Goal: Navigation & Orientation: Find specific page/section

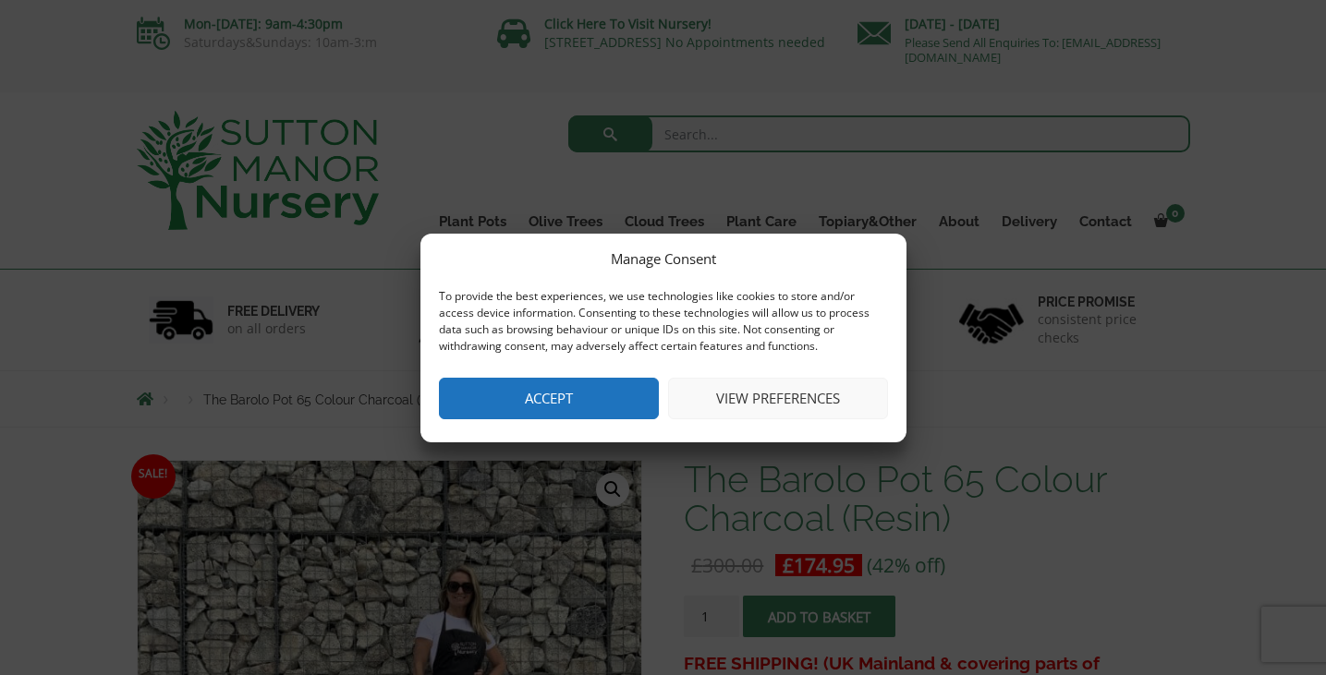
click at [617, 401] on button "Accept" at bounding box center [549, 399] width 220 height 42
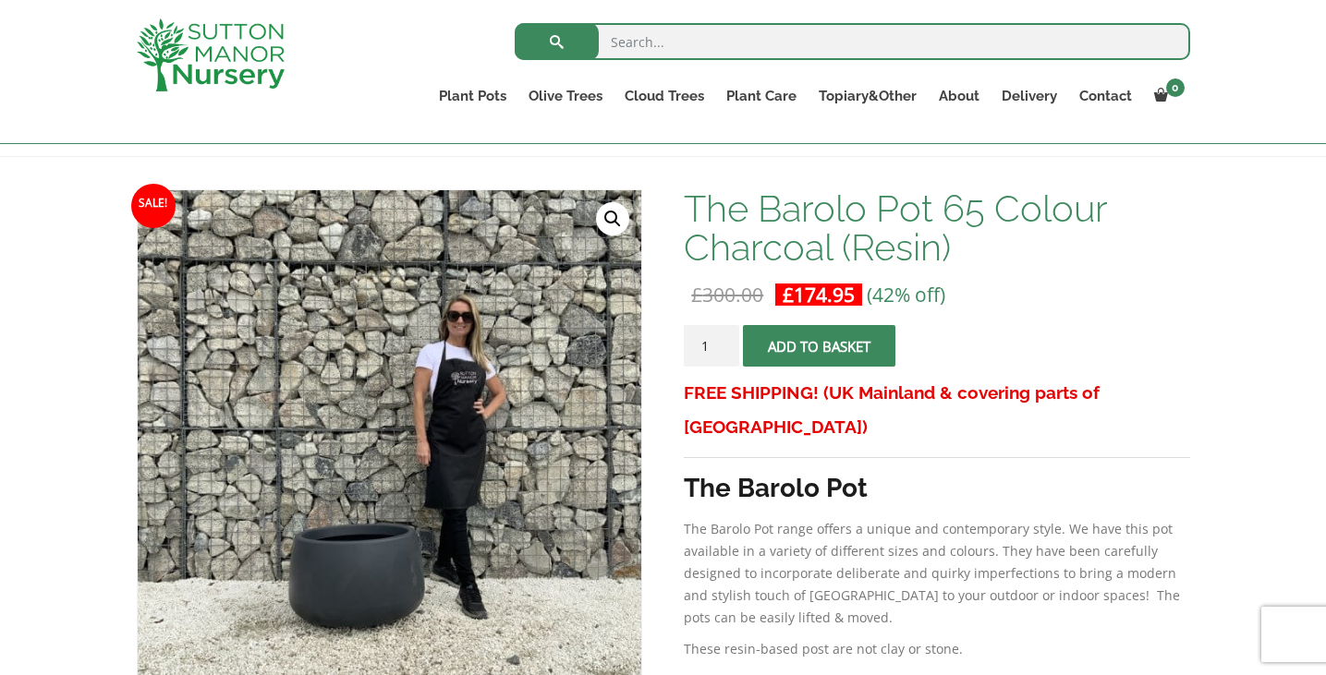
scroll to position [222, 0]
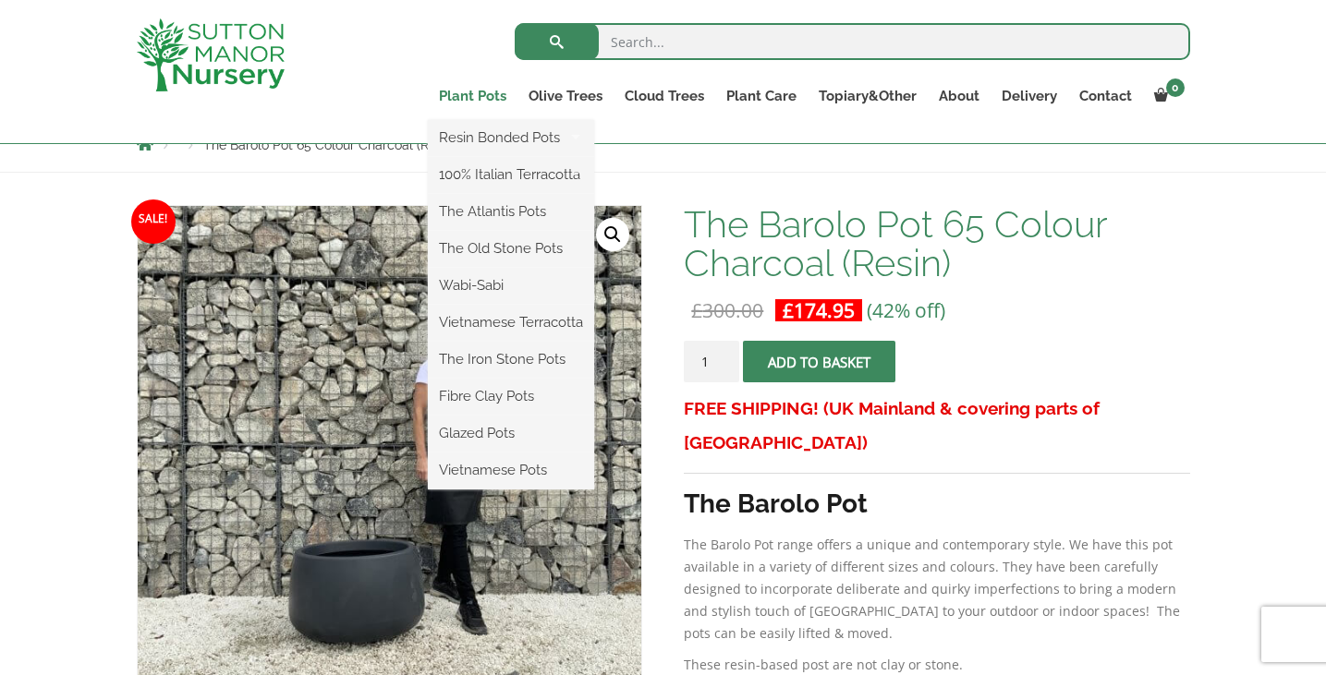
click at [496, 95] on link "Plant Pots" at bounding box center [473, 96] width 90 height 26
click at [457, 98] on link "Plant Pots" at bounding box center [473, 96] width 90 height 26
click at [459, 131] on link "Resin Bonded Pots" at bounding box center [511, 138] width 166 height 28
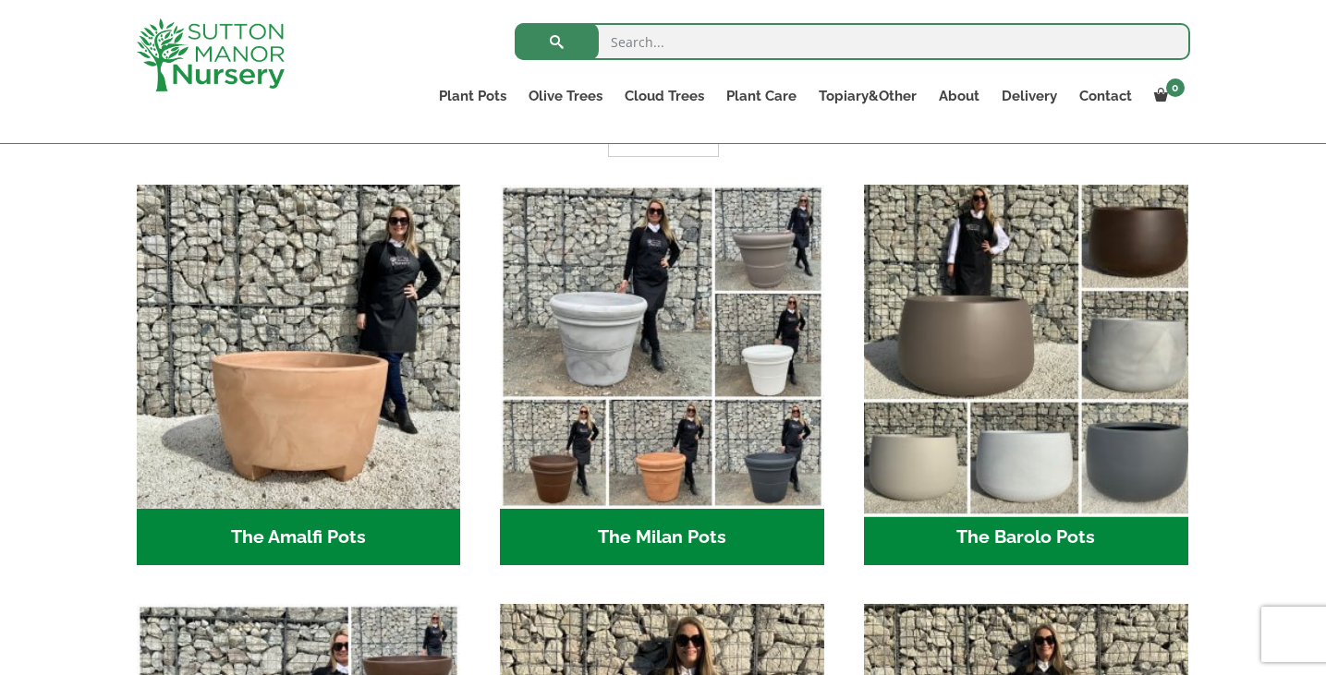
scroll to position [512, 0]
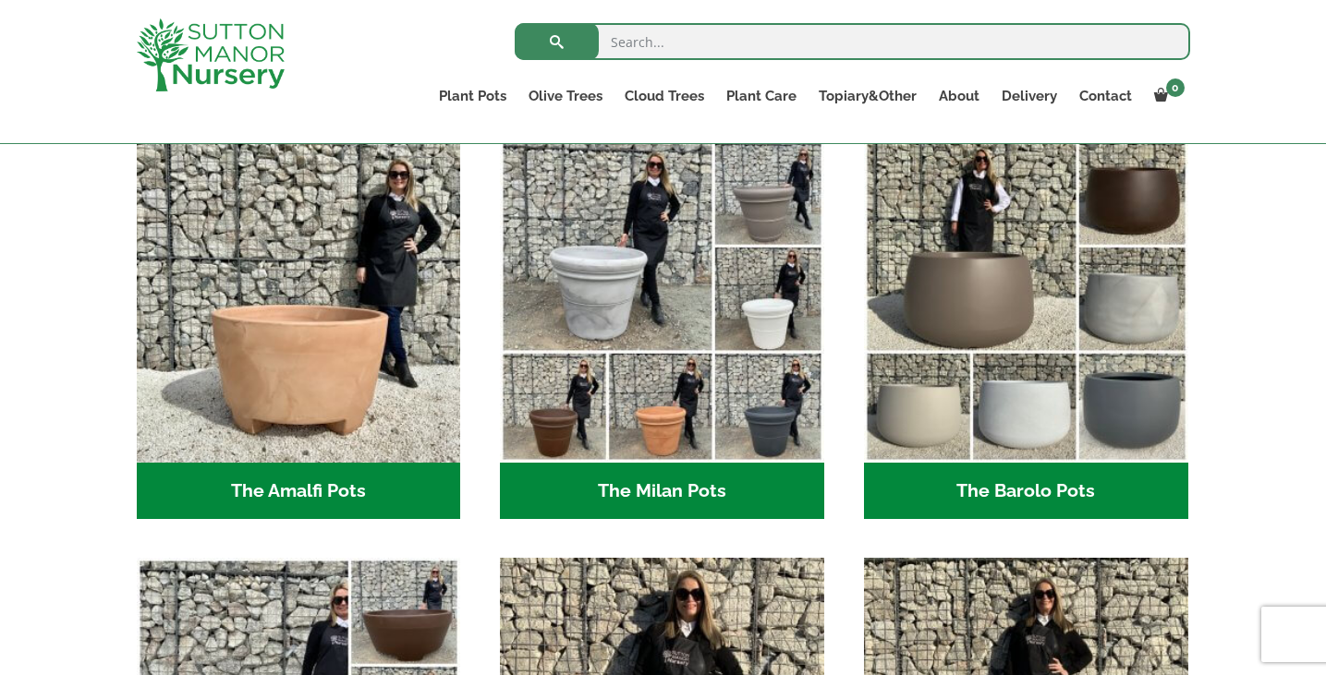
click at [1038, 487] on h2 "The Barolo Pots (36)" at bounding box center [1026, 491] width 324 height 57
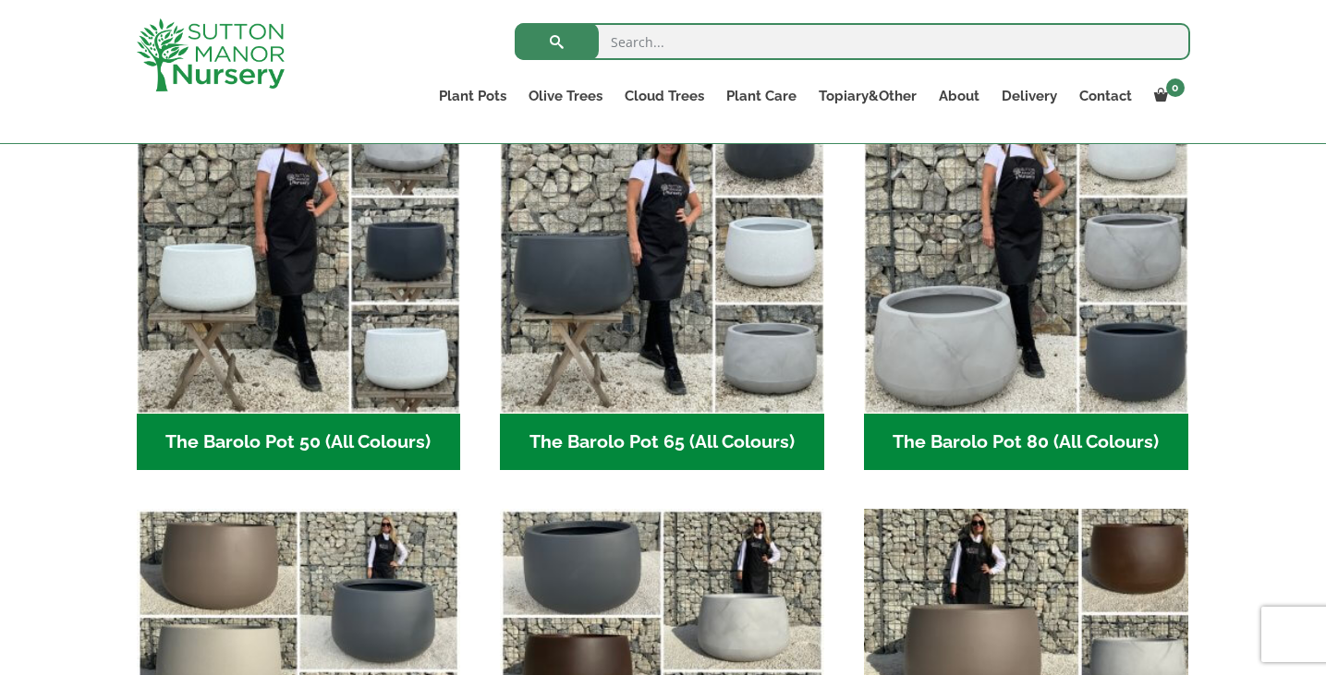
scroll to position [508, 0]
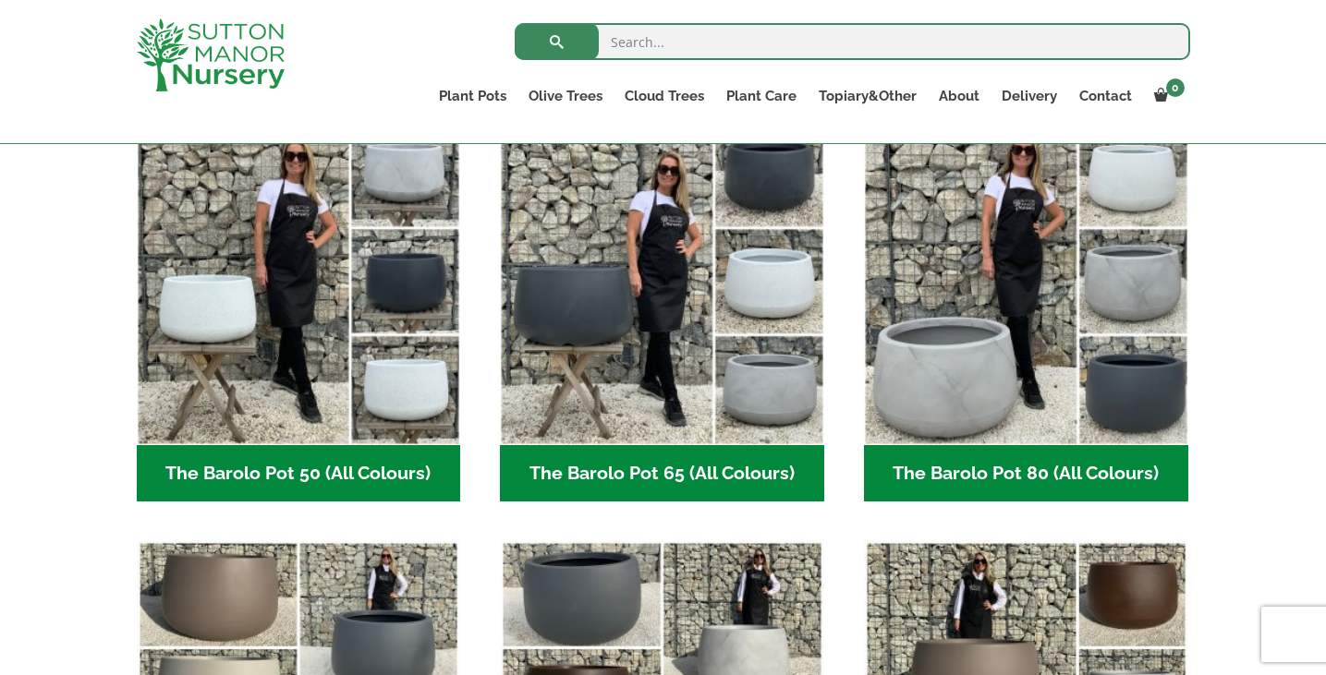
click at [978, 461] on h2 "The Barolo Pot 80 (All Colours) (6)" at bounding box center [1026, 473] width 324 height 57
click at [615, 475] on h2 "The Barolo Pot 65 (All Colours) (6)" at bounding box center [662, 473] width 324 height 57
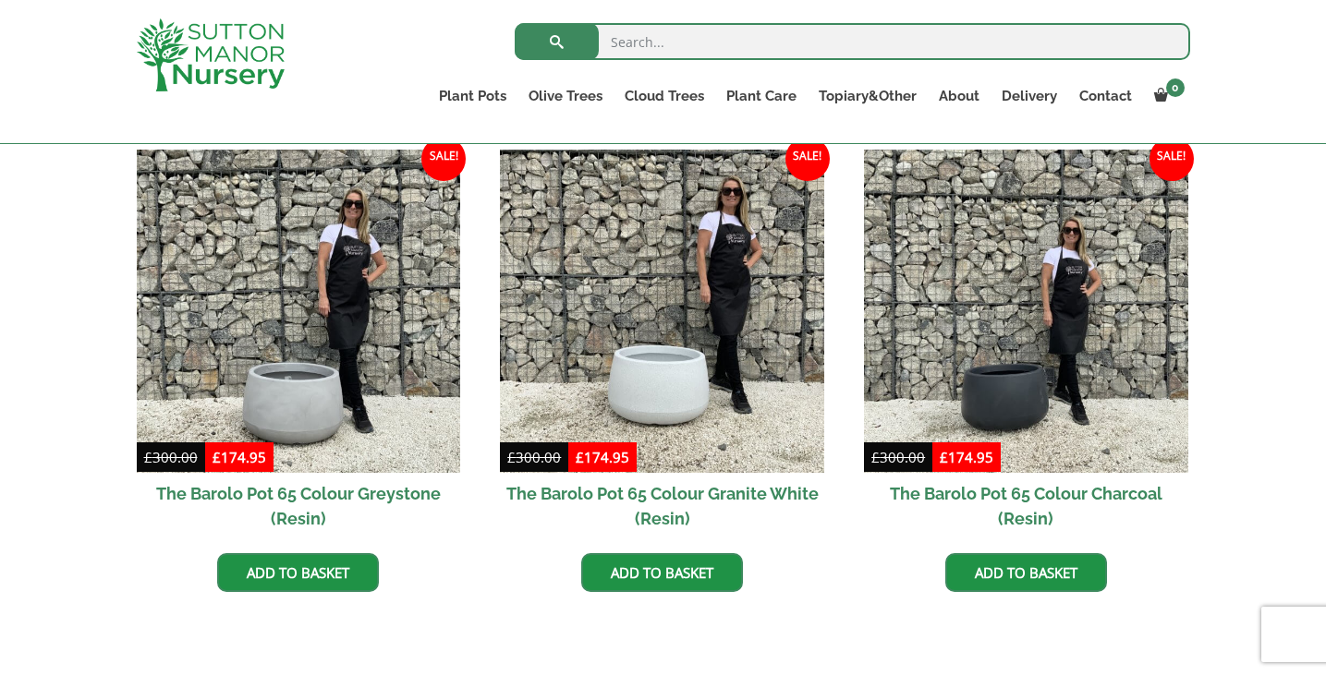
scroll to position [988, 0]
